Goal: Information Seeking & Learning: Learn about a topic

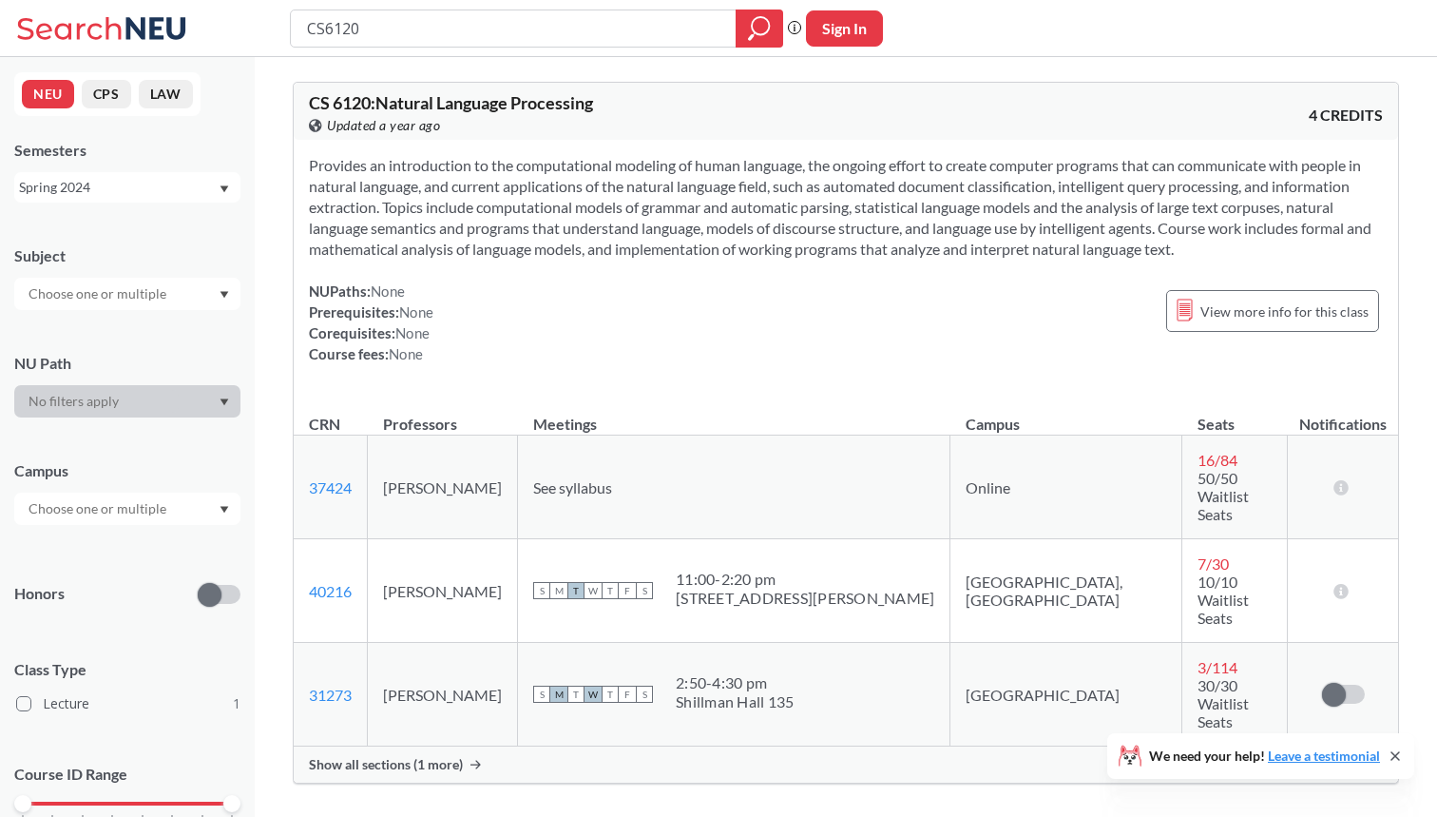
click at [171, 196] on div "Spring 2024" at bounding box center [118, 187] width 199 height 21
click at [160, 236] on div "Fall 2025" at bounding box center [132, 229] width 215 height 21
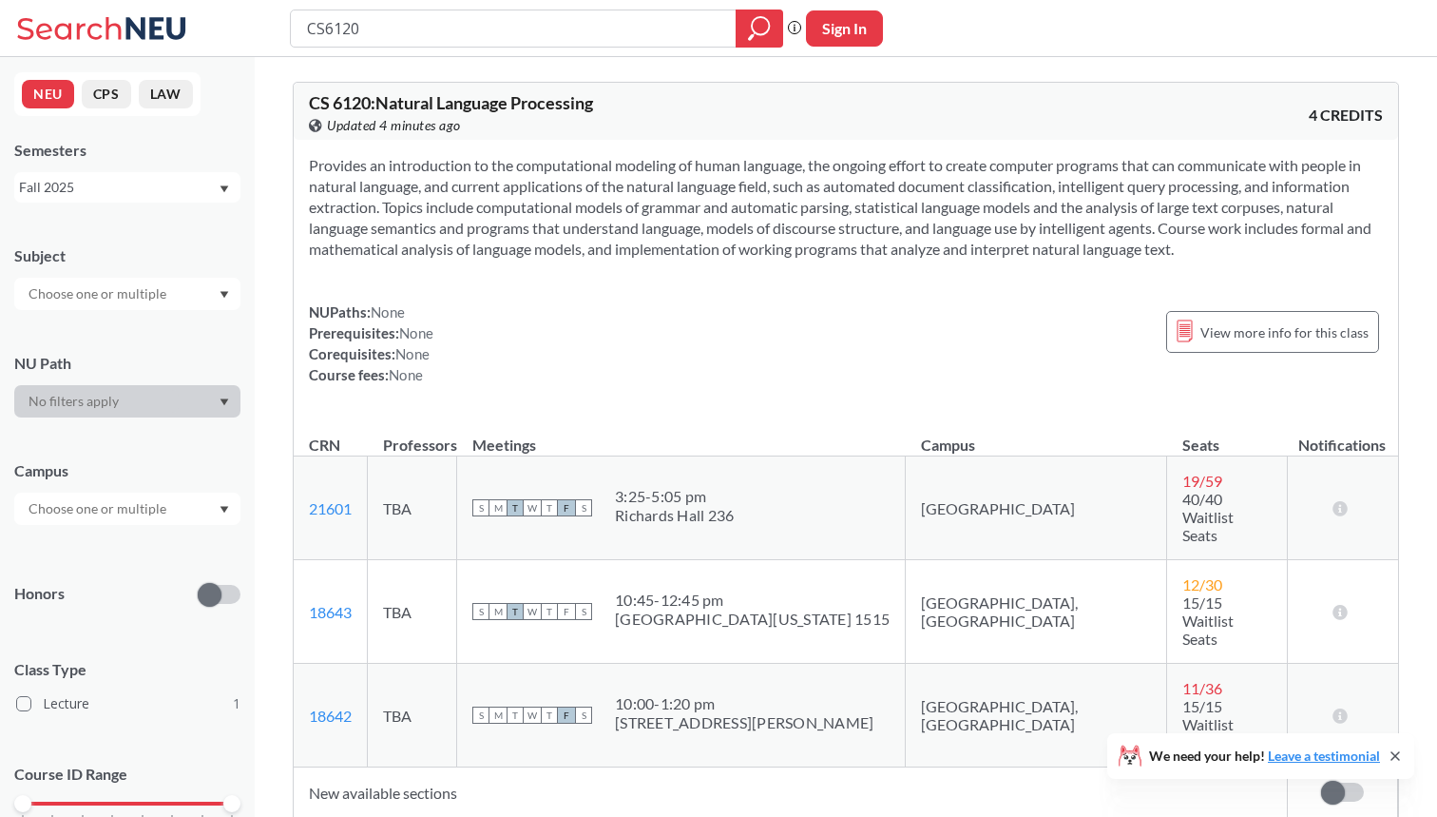
click at [180, 186] on div "Fall 2025" at bounding box center [118, 187] width 199 height 21
click at [719, 287] on div "Provides an introduction to the computational modeling of human language, the o…" at bounding box center [846, 278] width 1105 height 276
click at [1183, 593] on span "15/15 Waitlist Seats" at bounding box center [1208, 620] width 51 height 54
click at [1183, 575] on span "12 / 30" at bounding box center [1203, 584] width 40 height 18
click at [1293, 336] on span "View more info for this class" at bounding box center [1285, 332] width 168 height 24
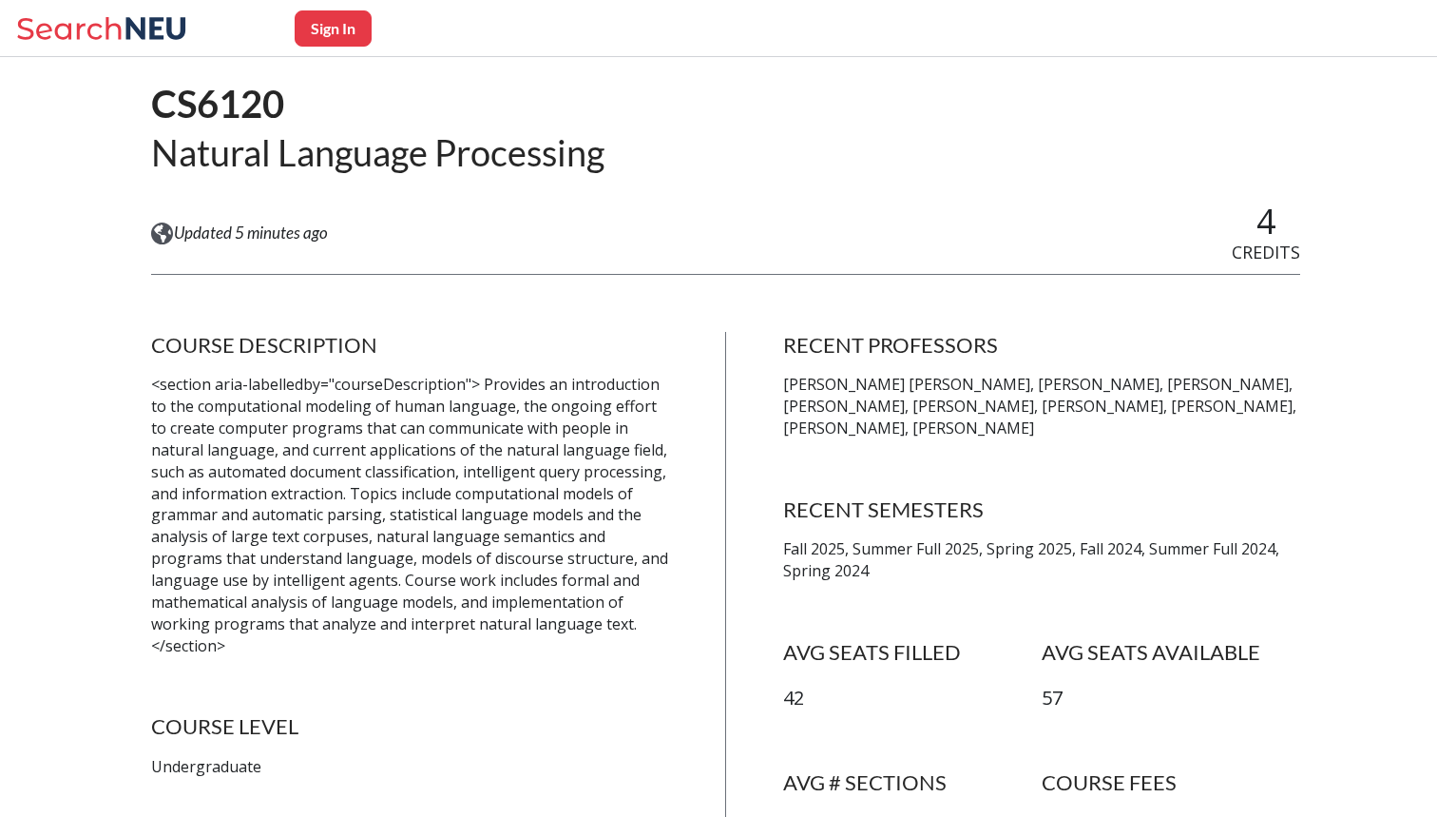
scroll to position [50, 0]
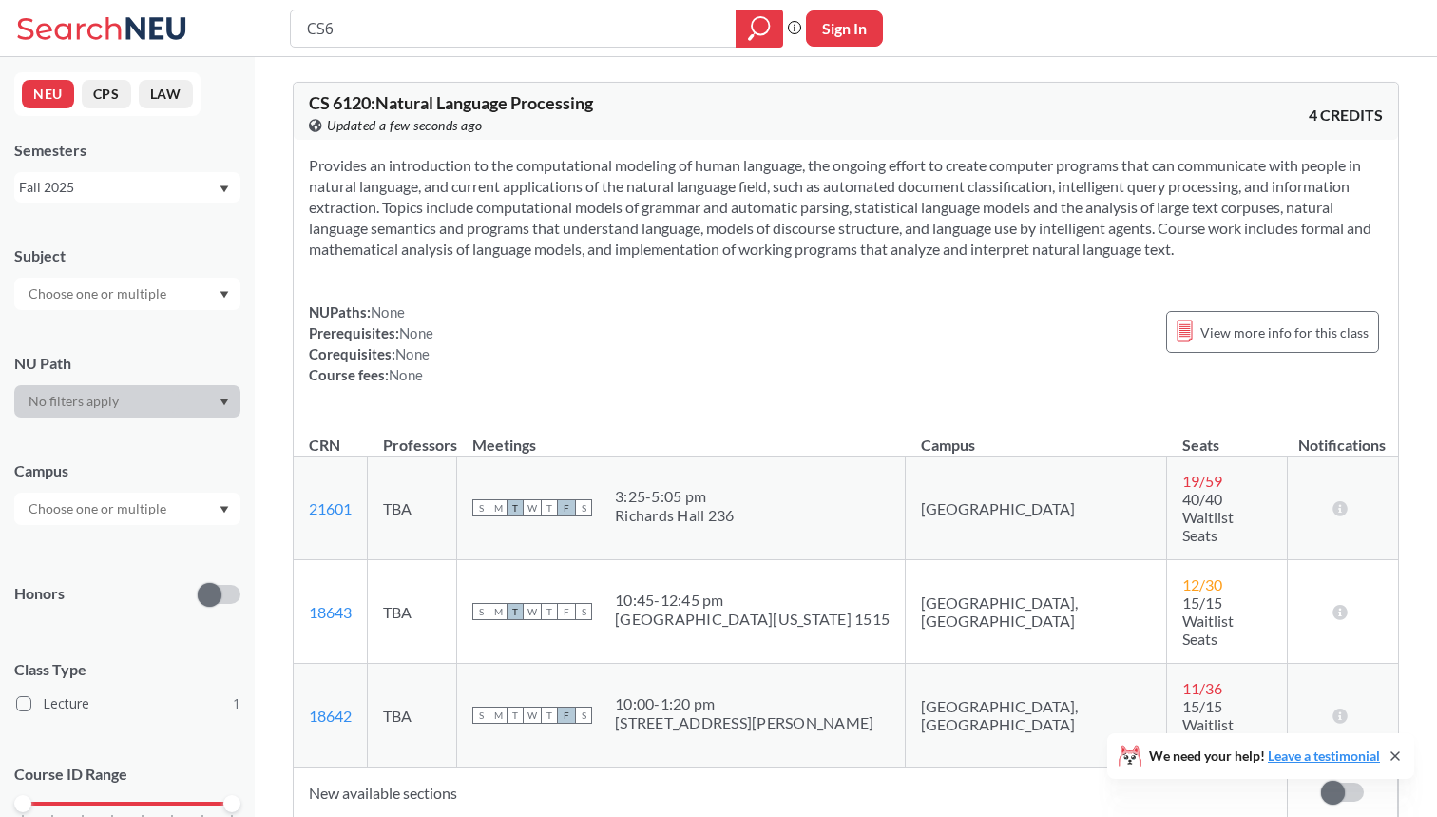
type input "CS"
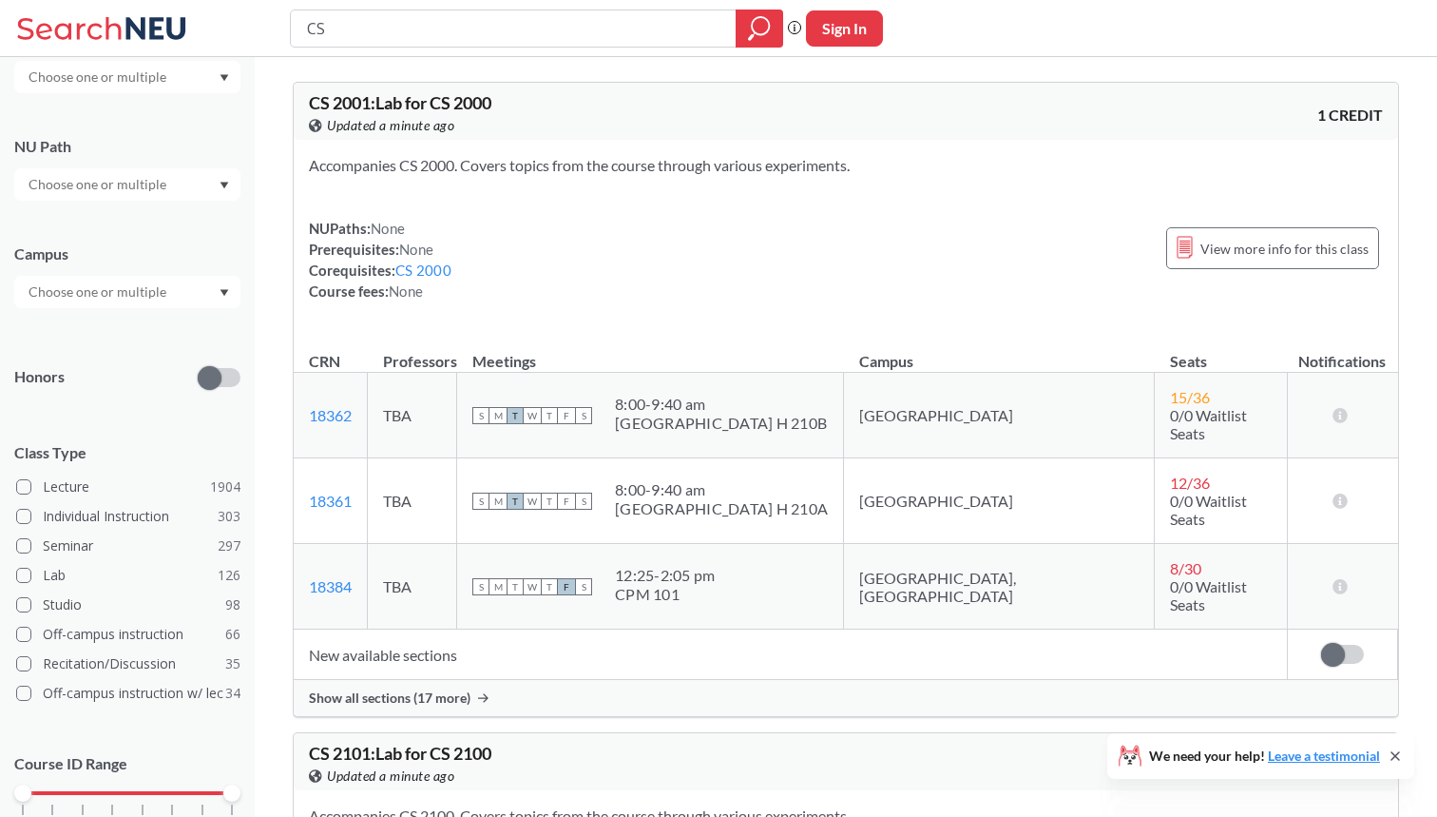
scroll to position [212, 0]
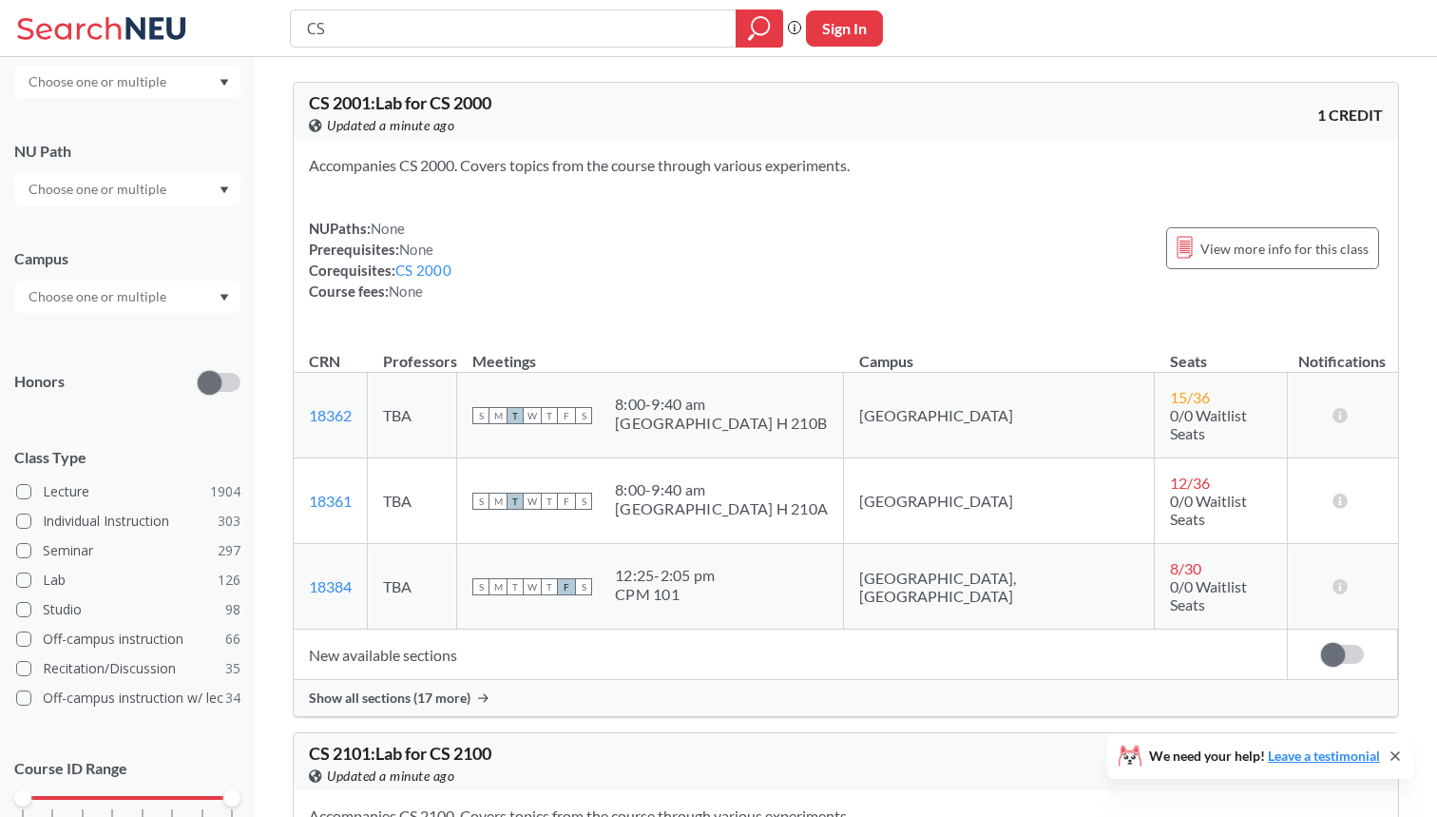
click at [137, 302] on input "text" at bounding box center [99, 296] width 160 height 23
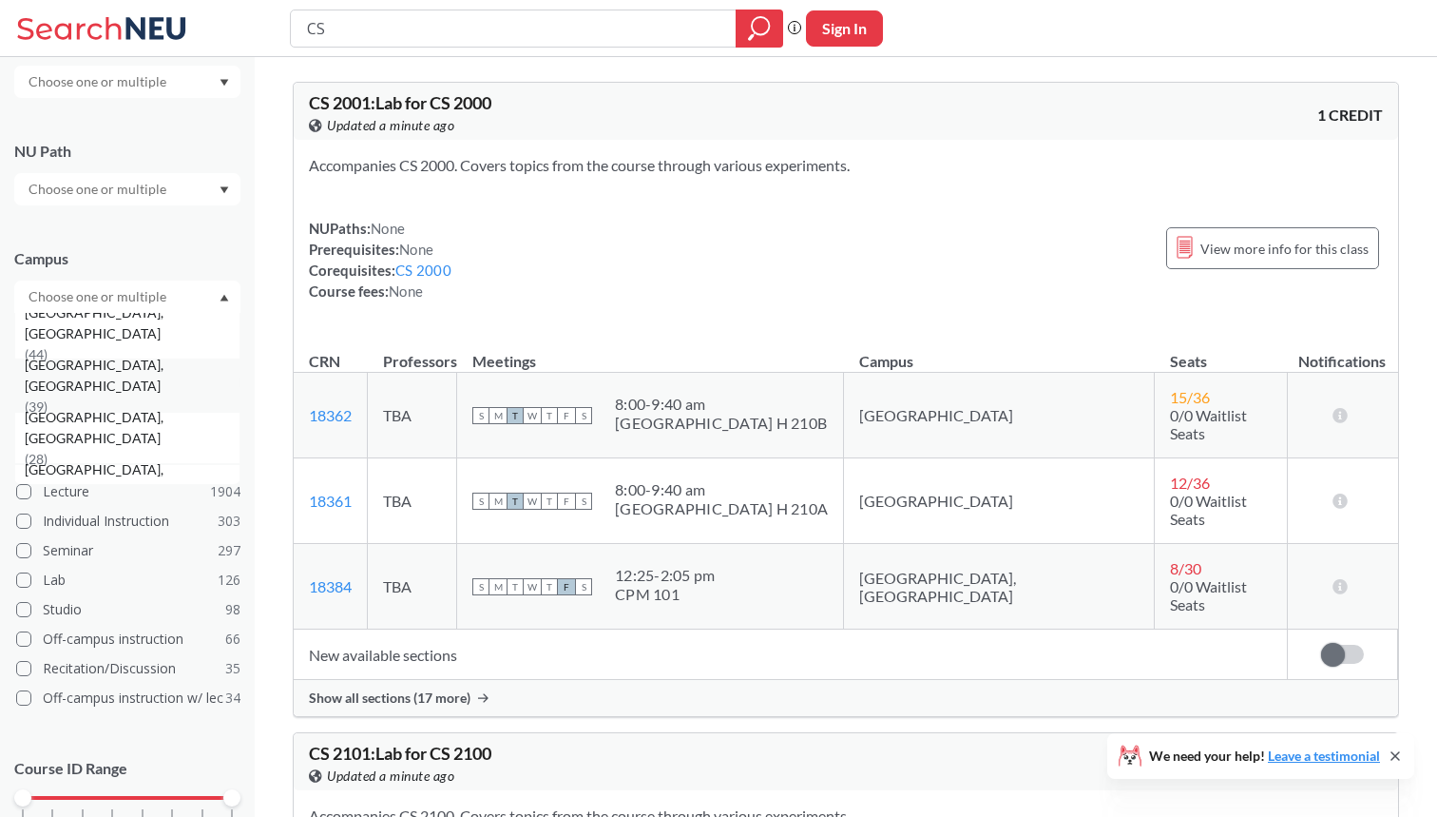
scroll to position [234, 0]
click at [129, 416] on span "[GEOGRAPHIC_DATA], [GEOGRAPHIC_DATA]" at bounding box center [132, 409] width 215 height 42
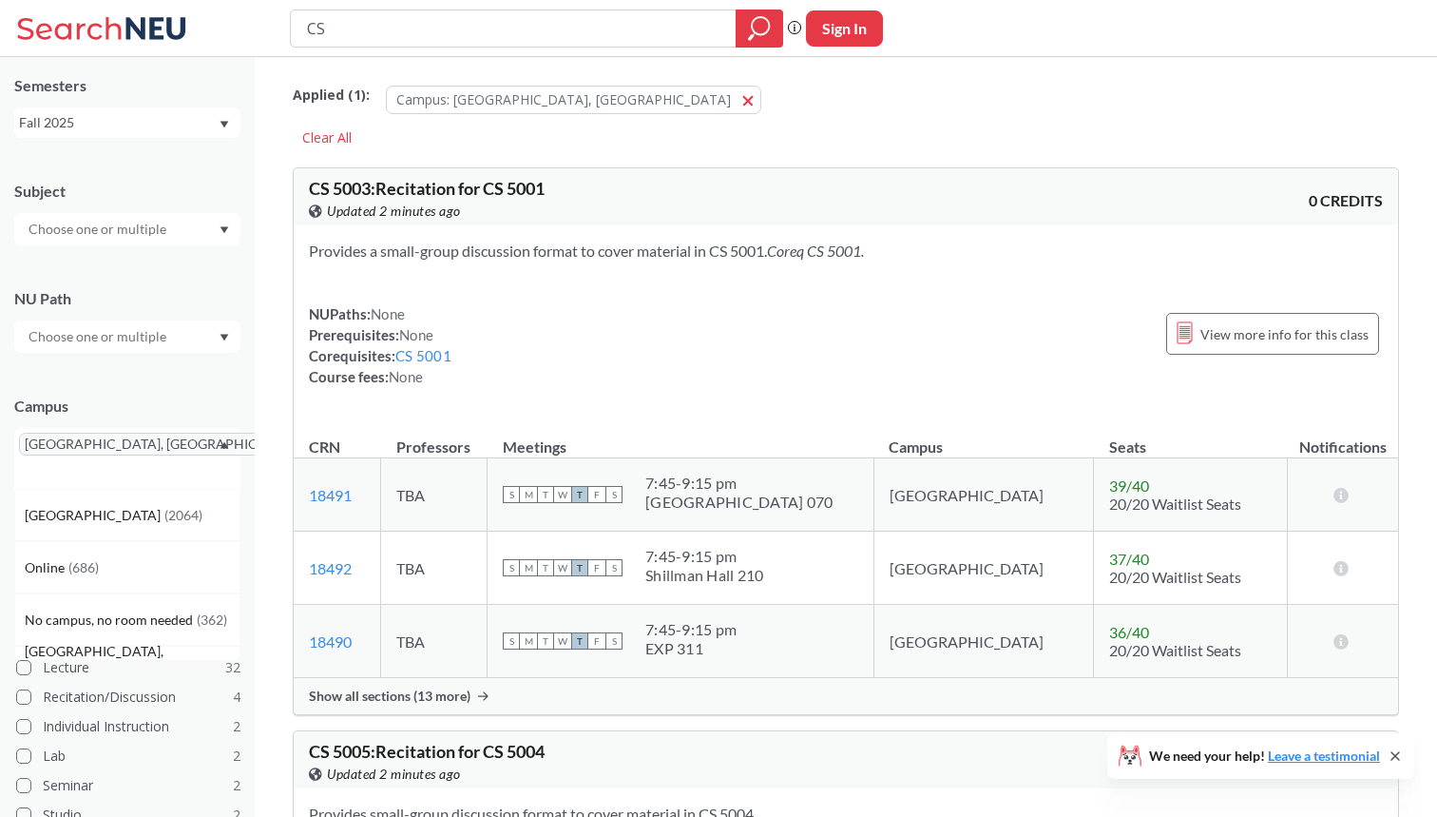
type input "C"
type input "phi"
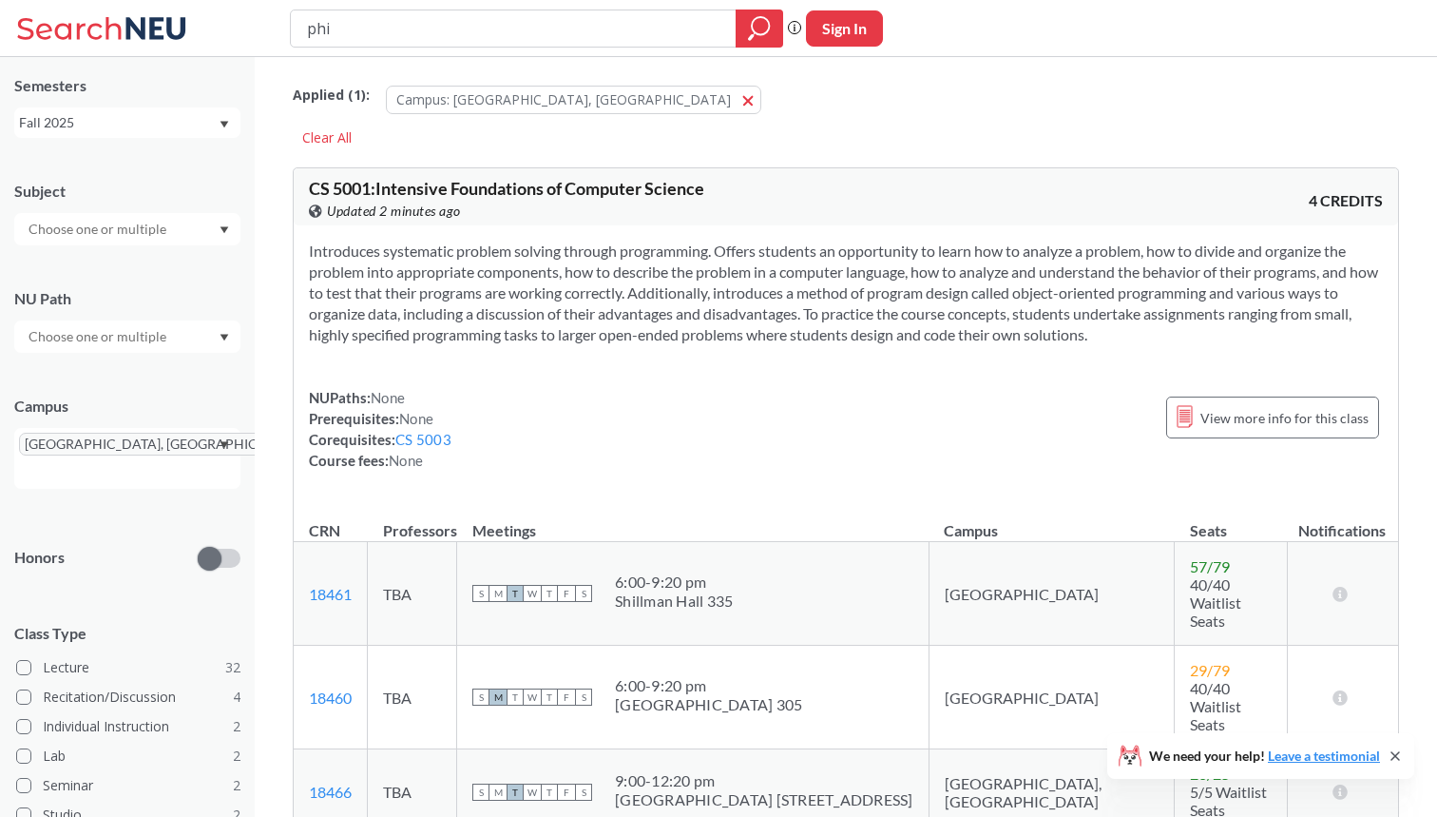
drag, startPoint x: 340, startPoint y: 28, endPoint x: 262, endPoint y: 28, distance: 77.9
click at [262, 28] on div "phi Phrase search guarantees the exact search appears in the results. Ex. If yo…" at bounding box center [718, 28] width 1437 height 57
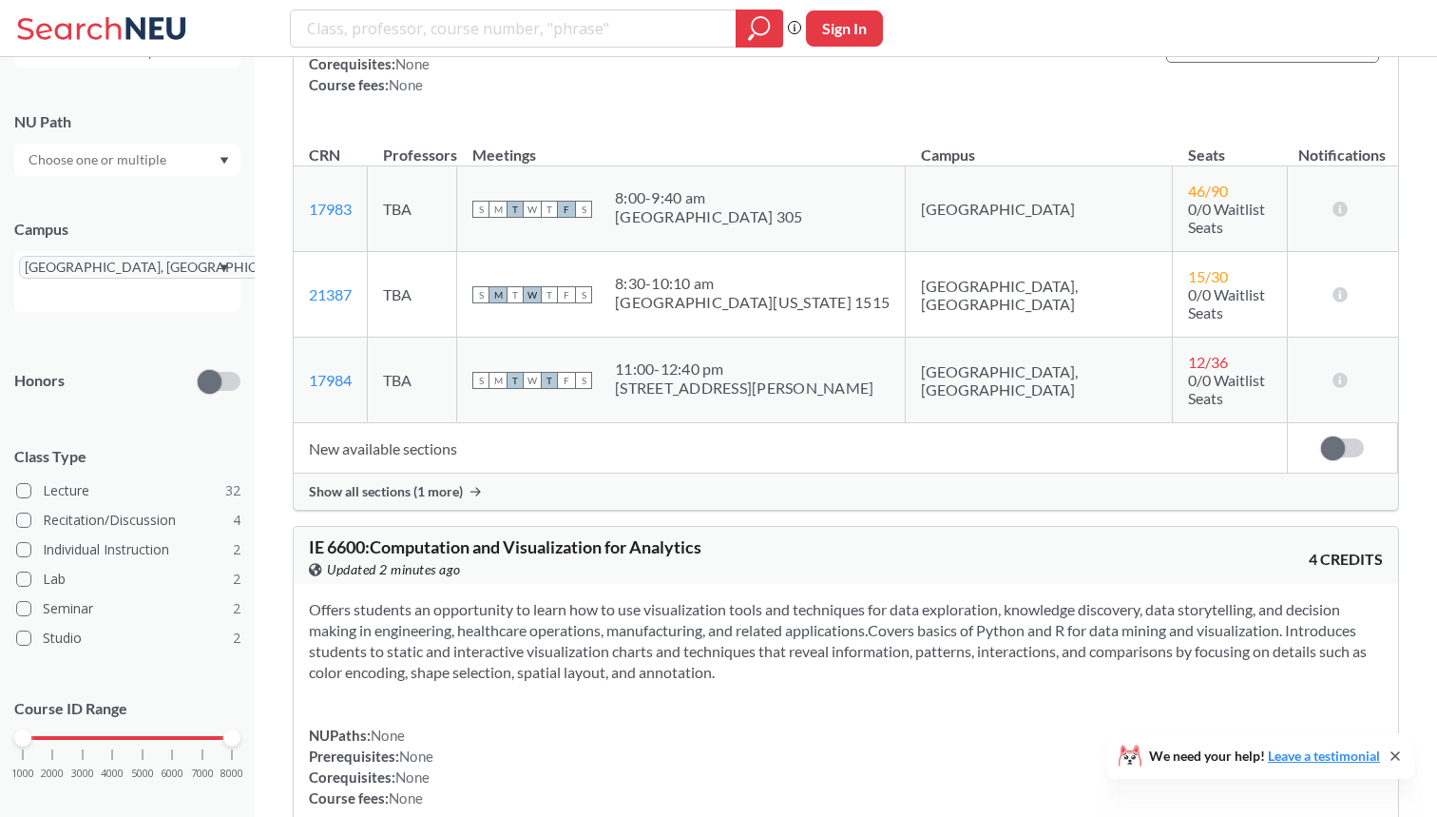
scroll to position [23173, 0]
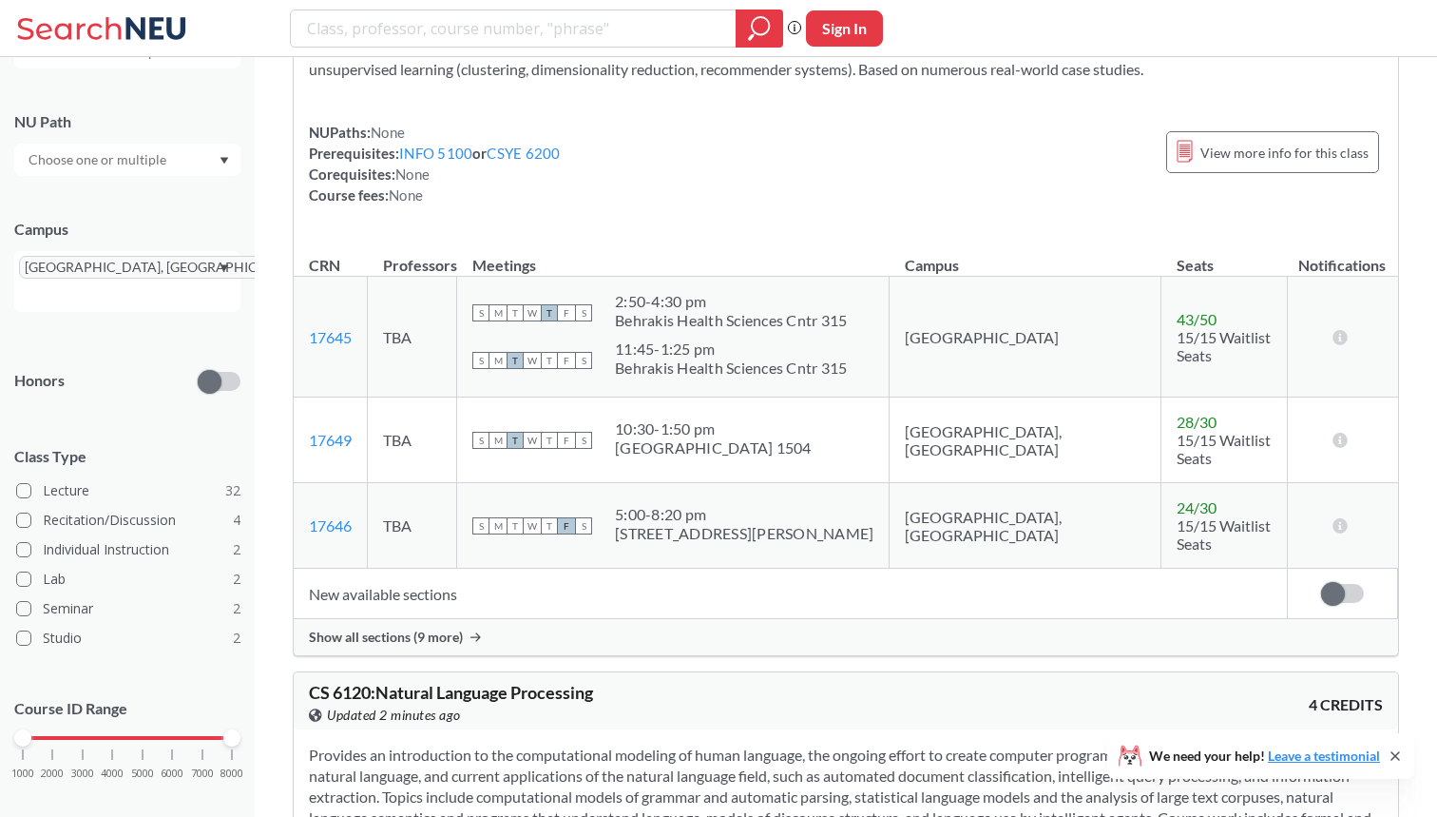
scroll to position [18001, 0]
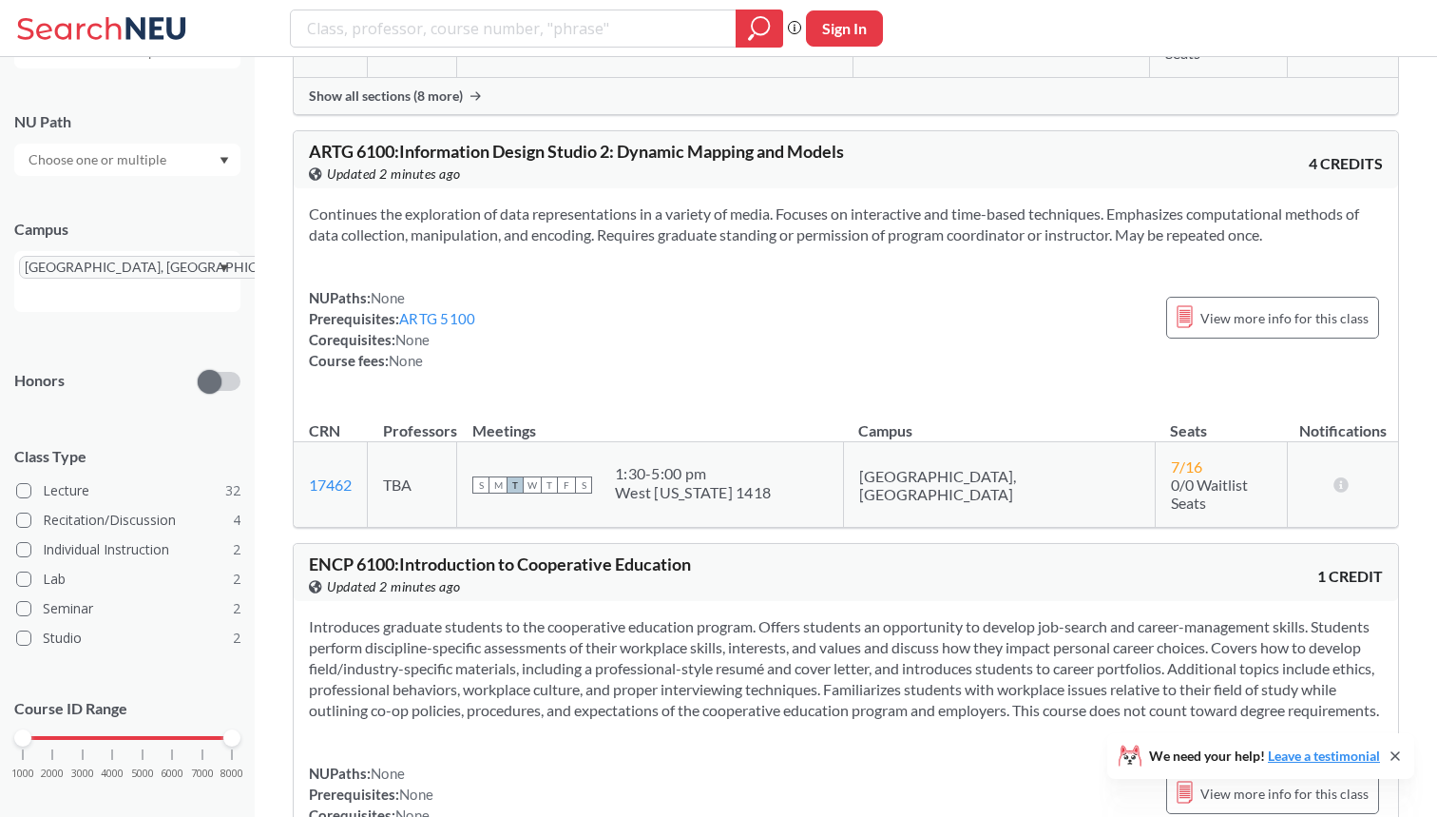
scroll to position [16655, 0]
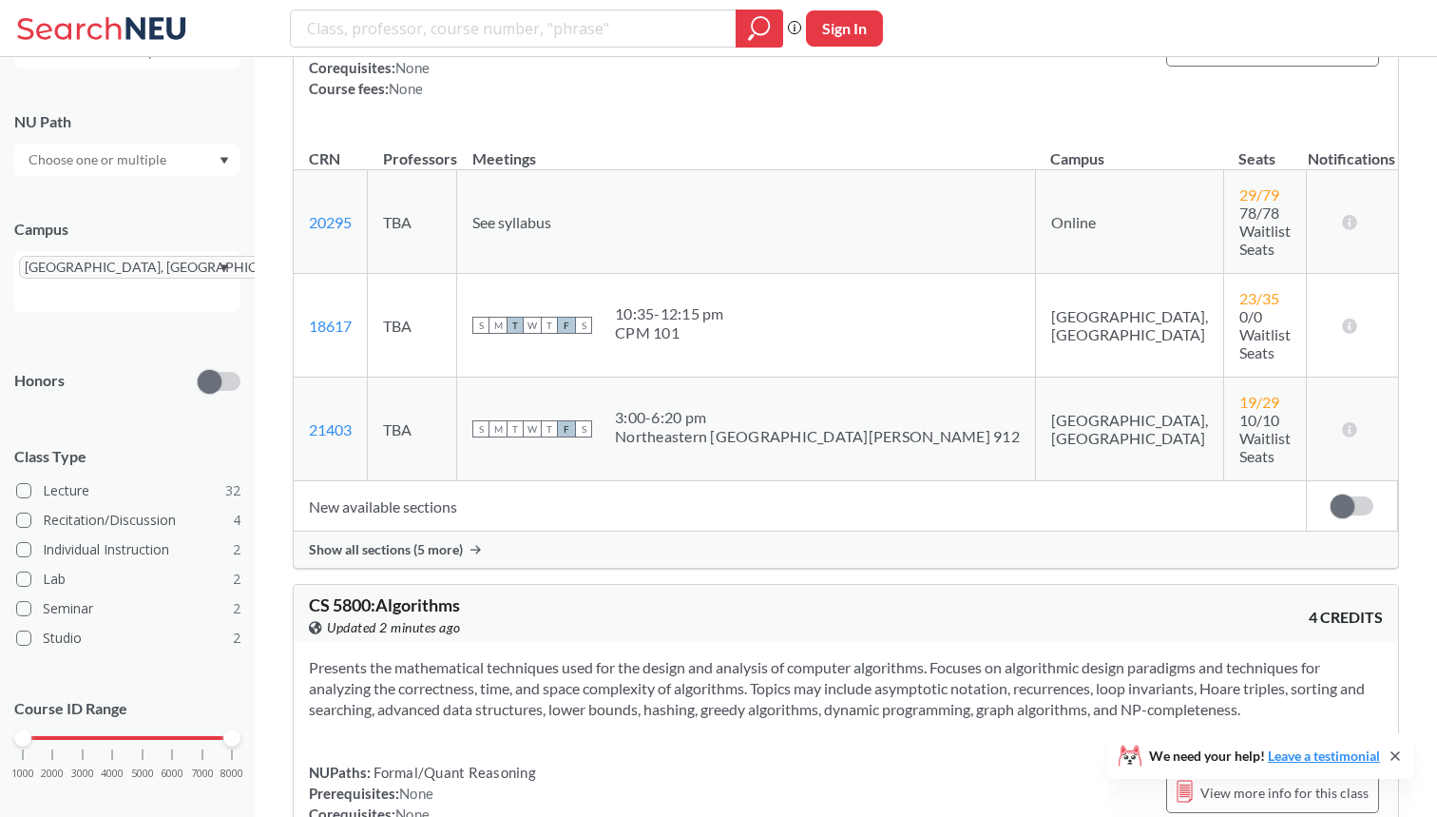
scroll to position [14775, 0]
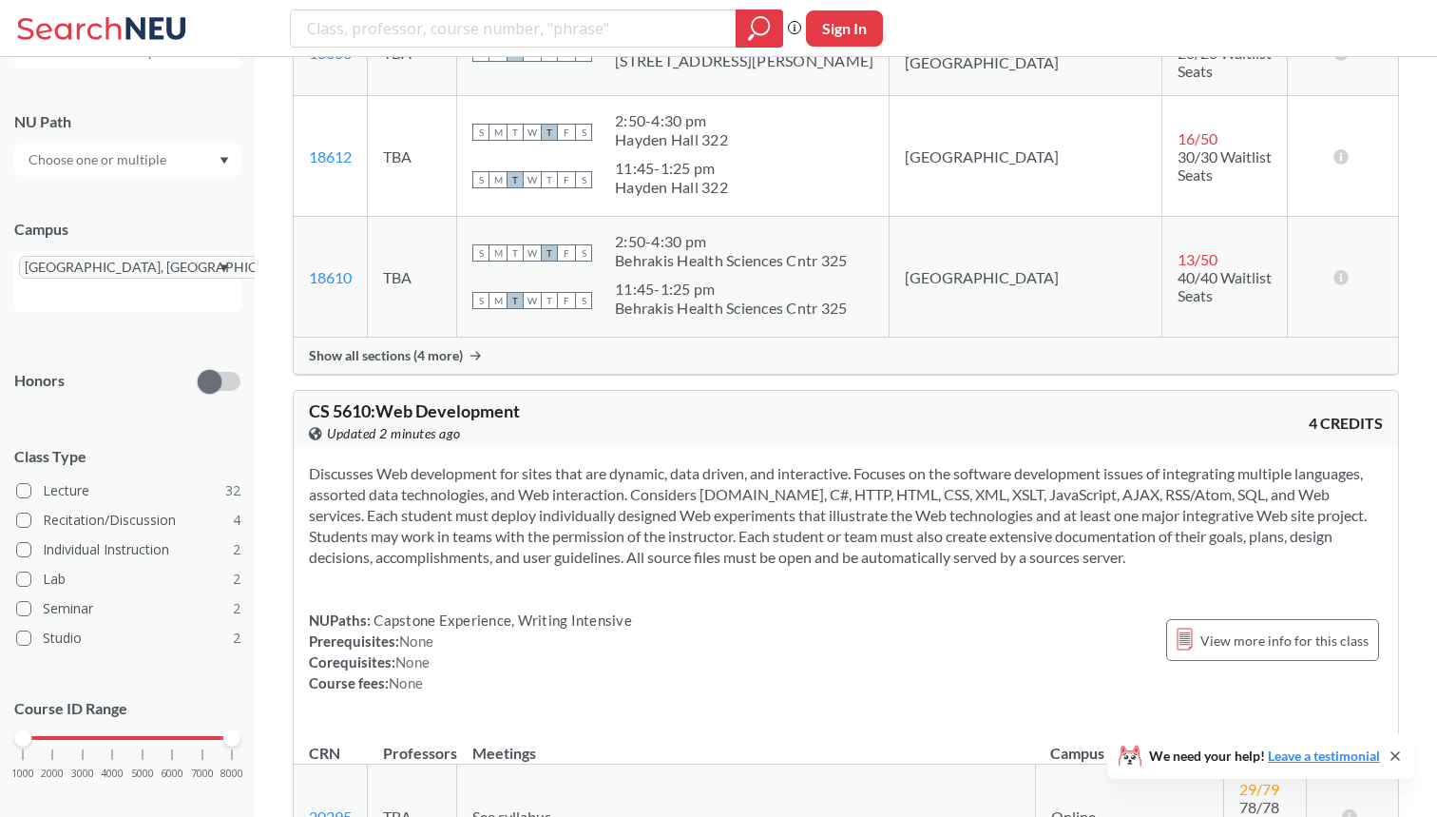
scroll to position [14180, 0]
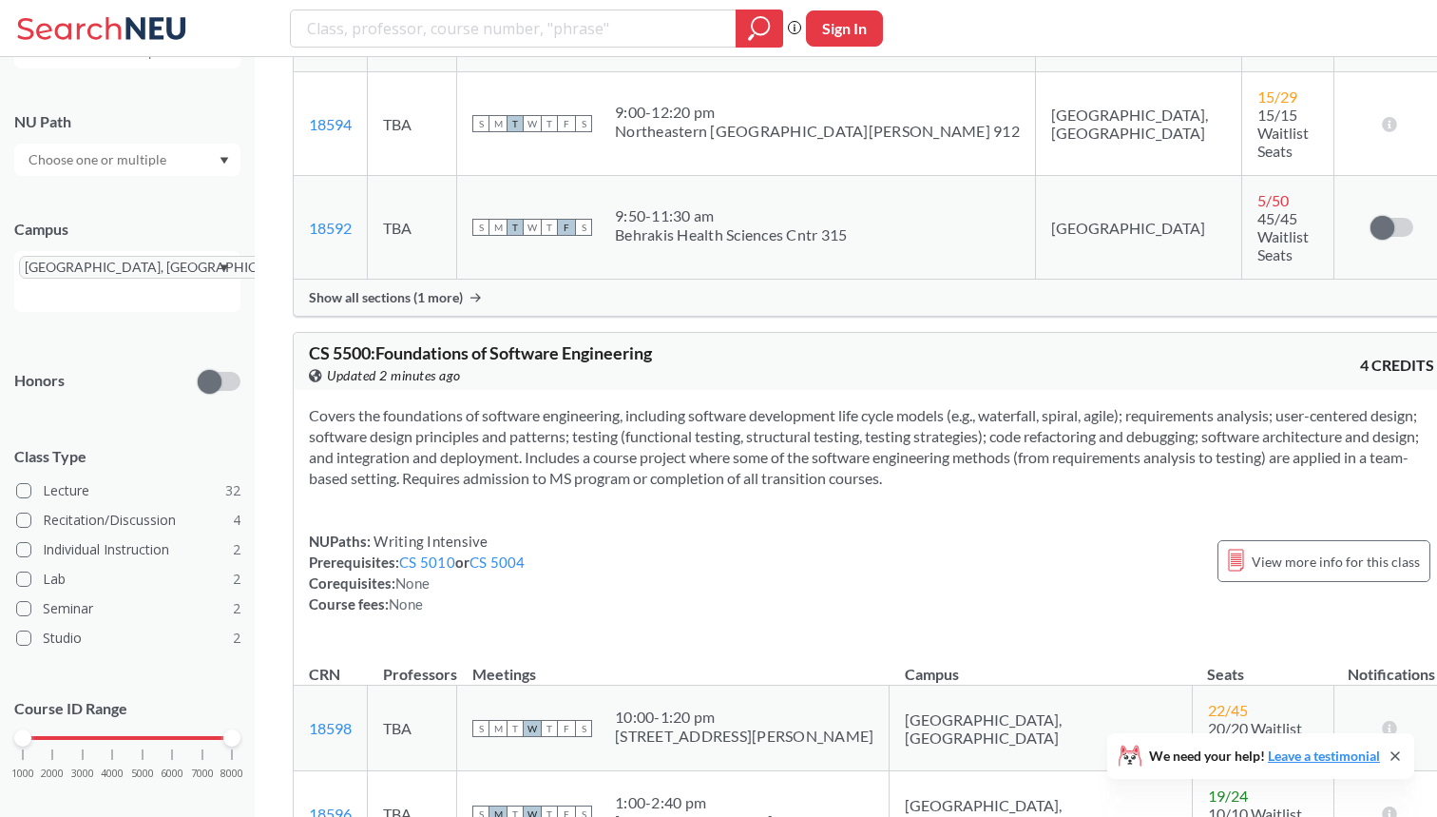
scroll to position [12365, 0]
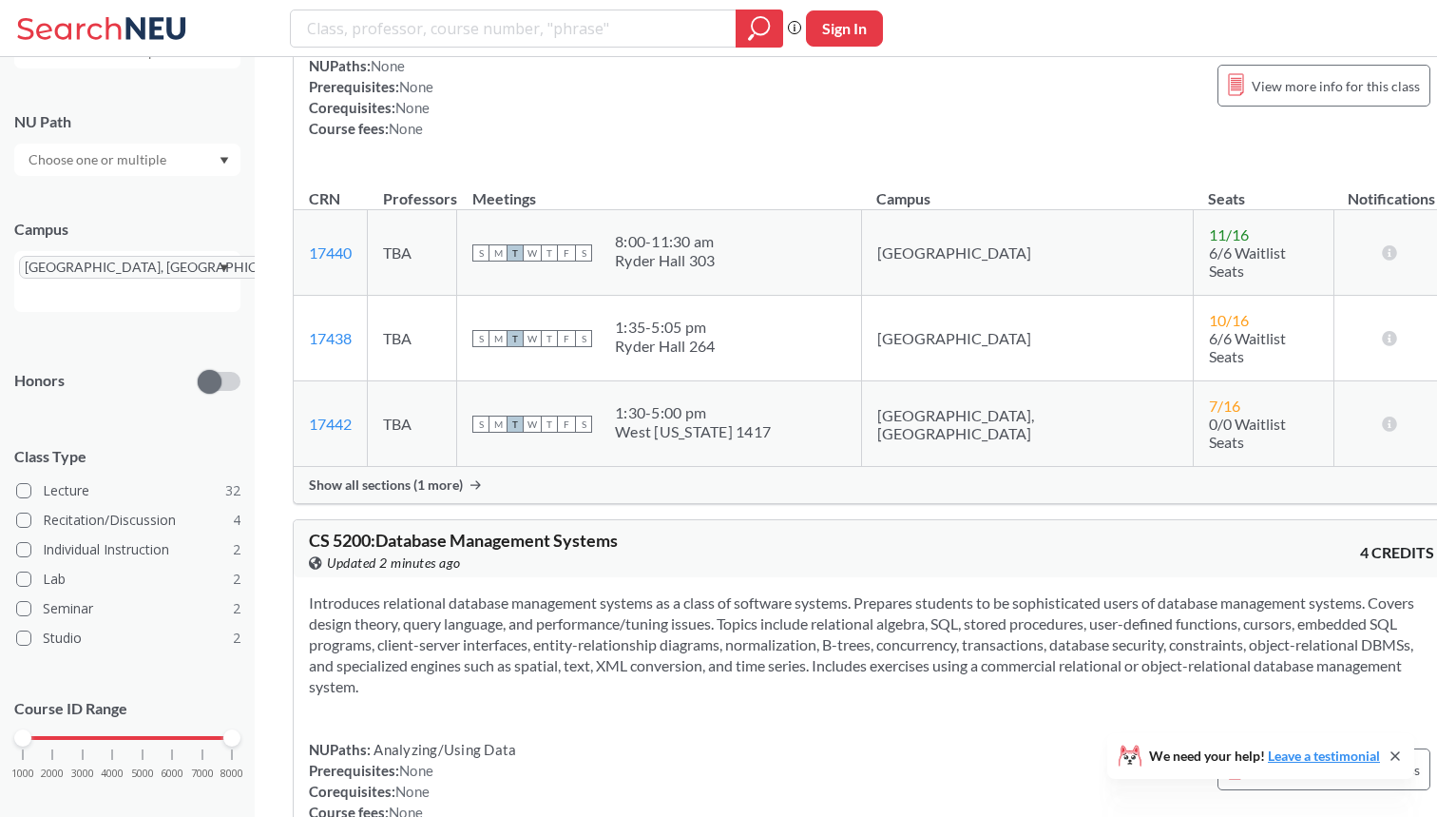
scroll to position [9175, 0]
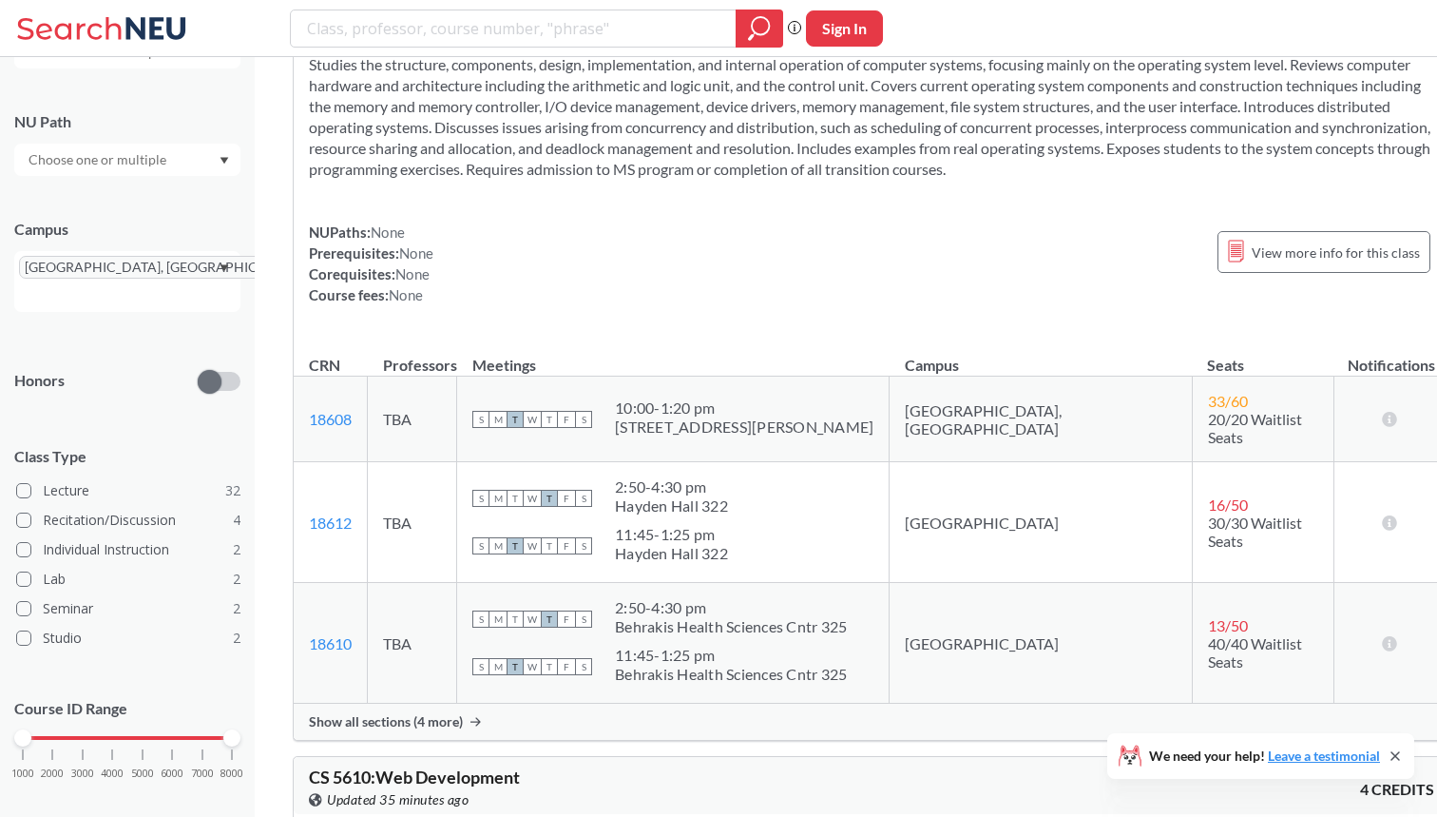
scroll to position [16574, 0]
